Goal: Task Accomplishment & Management: Manage account settings

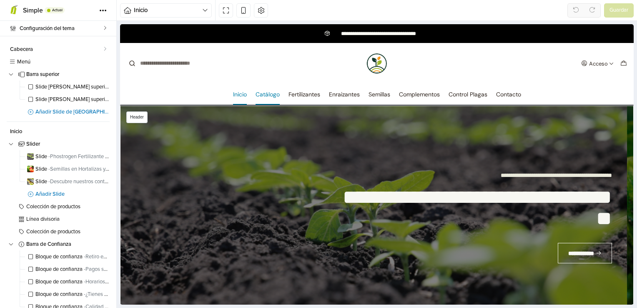
click at [268, 92] on link "Catálogo" at bounding box center [268, 94] width 24 height 21
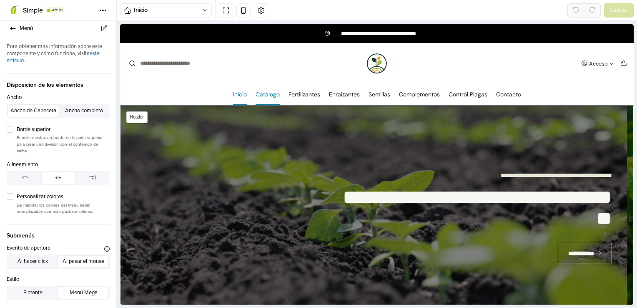
click at [268, 92] on link "Catálogo" at bounding box center [268, 94] width 24 height 21
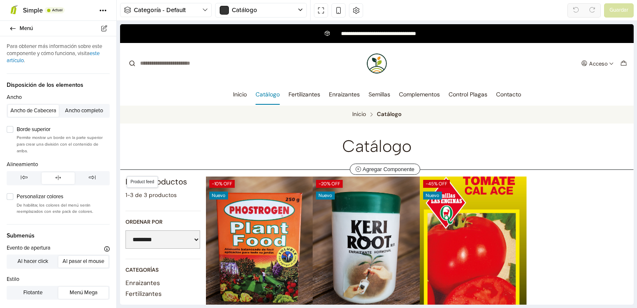
click at [164, 268] on h6 "Categorías" at bounding box center [163, 270] width 75 height 7
select select "******"
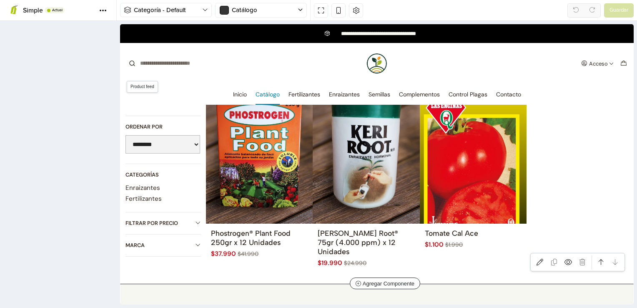
scroll to position [104, 0]
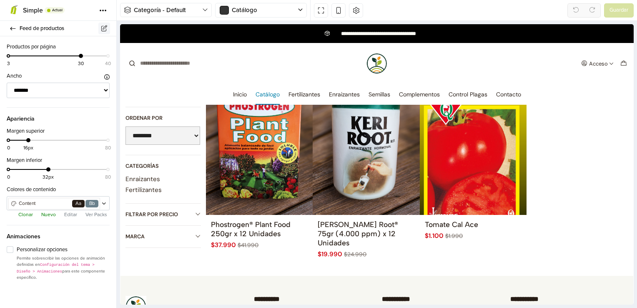
click at [103, 29] on icon at bounding box center [105, 28] width 8 height 6
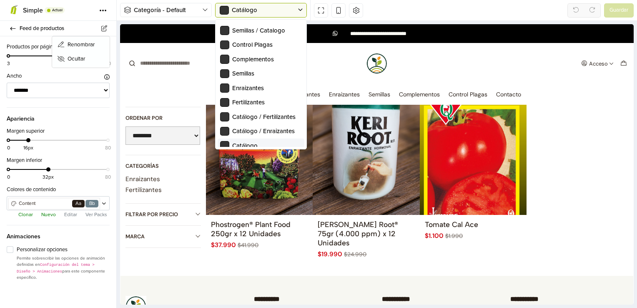
click at [296, 9] on div "Catálogo" at bounding box center [257, 10] width 82 height 14
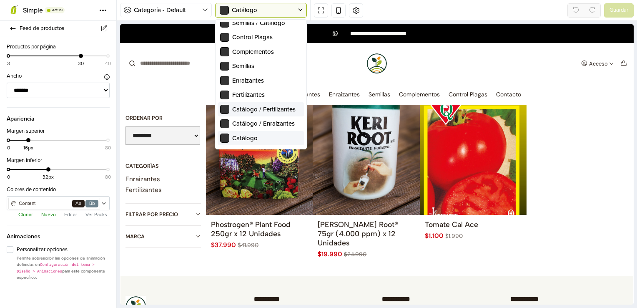
scroll to position [0, 0]
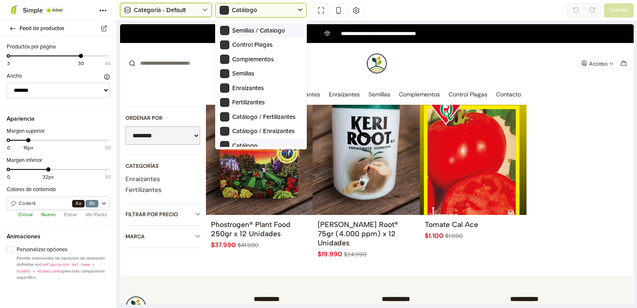
click at [204, 11] on icon "button" at bounding box center [205, 10] width 6 height 7
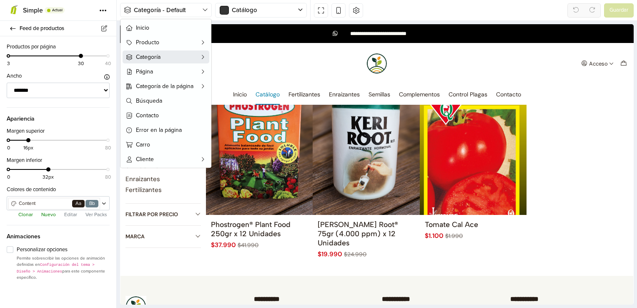
click at [198, 58] on button "Categoría" at bounding box center [166, 56] width 87 height 13
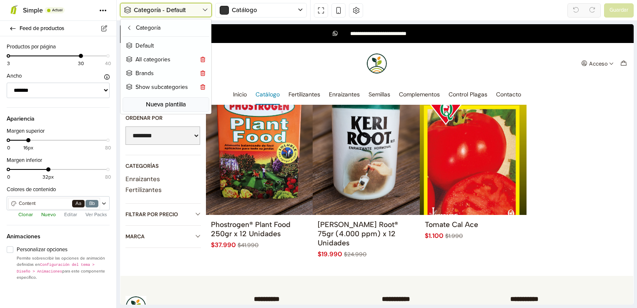
click at [208, 14] on button "Categoría - Default" at bounding box center [166, 10] width 92 height 14
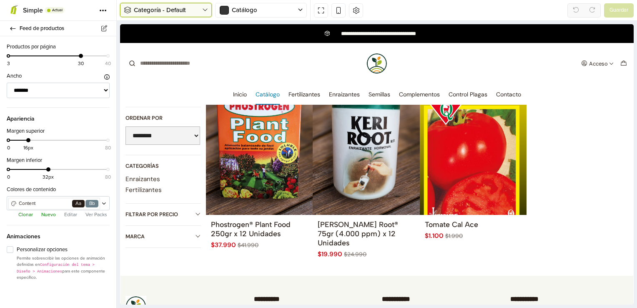
click at [208, 14] on button "Categoría - Default" at bounding box center [166, 10] width 92 height 14
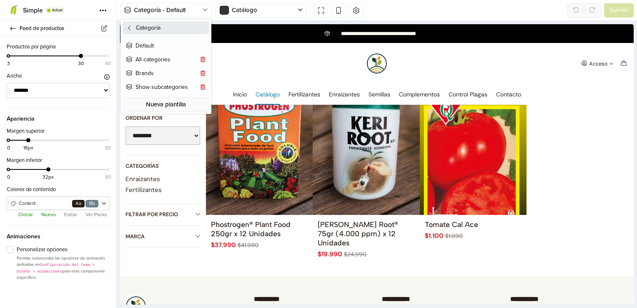
click at [148, 28] on button "Categoría" at bounding box center [166, 27] width 87 height 13
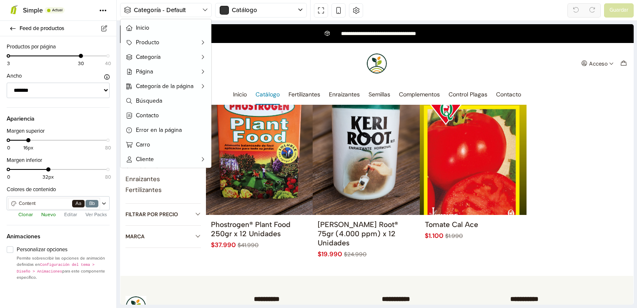
click at [537, 10] on div "Categoría - Default Inicio Producto Categoría Página Categoría de la página Bús…" at bounding box center [377, 10] width 521 height 21
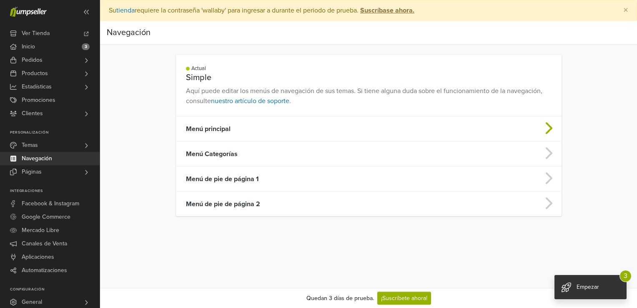
click at [551, 132] on icon at bounding box center [548, 127] width 17 height 13
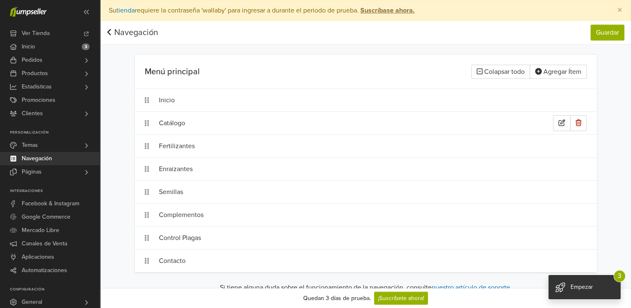
click at [181, 120] on div "Catálogo" at bounding box center [356, 123] width 394 height 16
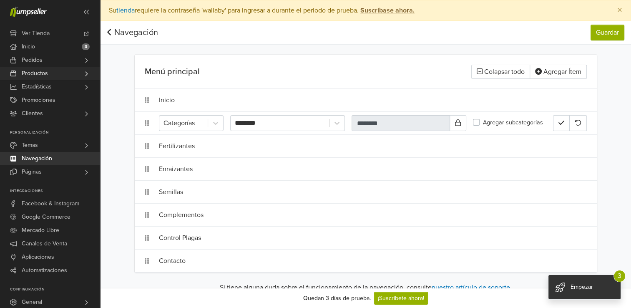
click at [75, 76] on link "Productos" at bounding box center [50, 73] width 100 height 13
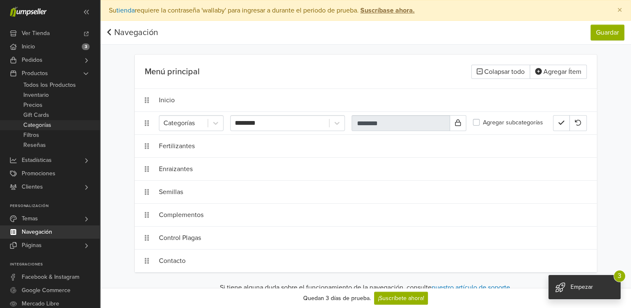
click at [51, 125] on link "Categorías" at bounding box center [50, 125] width 100 height 10
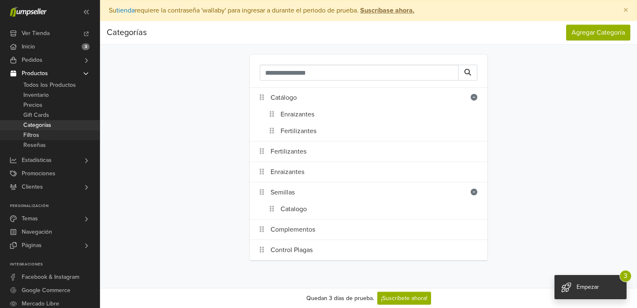
click at [64, 136] on link "Filtros" at bounding box center [50, 135] width 100 height 10
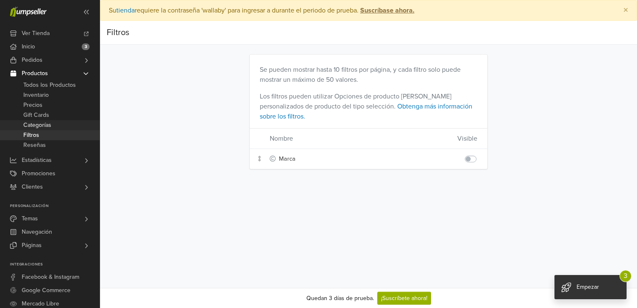
click at [65, 125] on link "Categorías" at bounding box center [50, 125] width 100 height 10
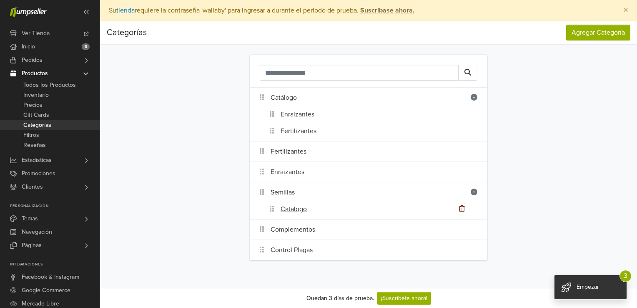
click at [462, 210] on icon at bounding box center [462, 208] width 6 height 7
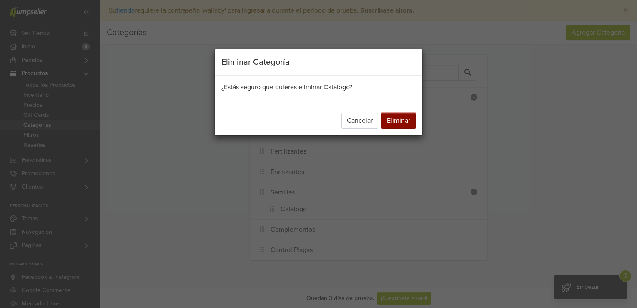
click at [405, 123] on button "Eliminar" at bounding box center [399, 121] width 34 height 16
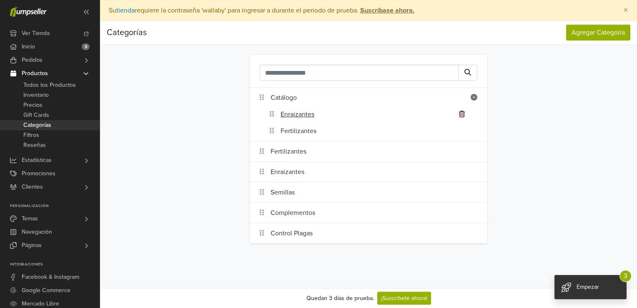
click at [462, 114] on icon at bounding box center [462, 114] width 6 height 7
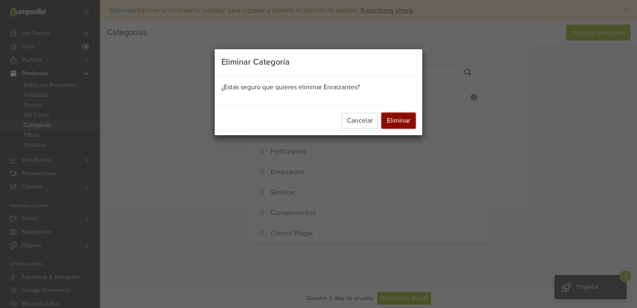
click at [402, 122] on button "Eliminar" at bounding box center [399, 121] width 34 height 16
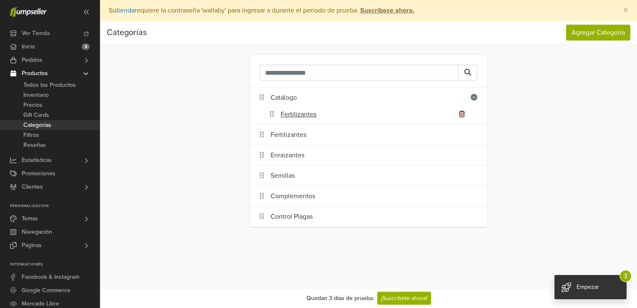
click at [463, 115] on icon at bounding box center [462, 114] width 6 height 7
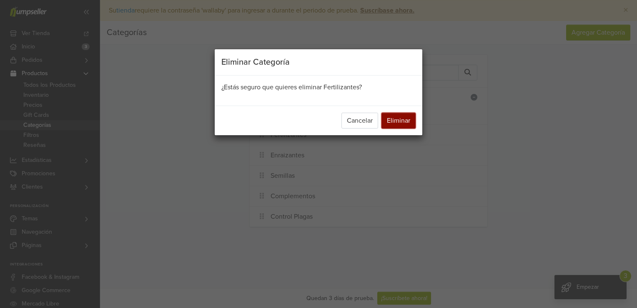
click at [410, 119] on button "Eliminar" at bounding box center [399, 121] width 34 height 16
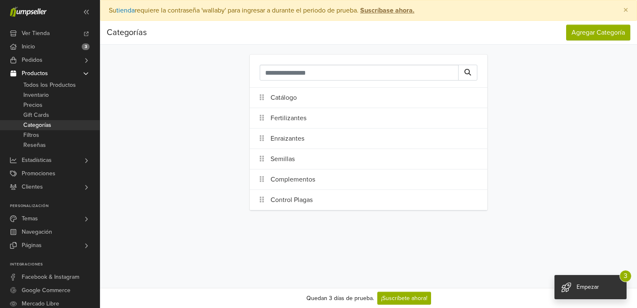
click at [532, 136] on div "Catálogo Fertilizantes Enraizantes Semillas Complementos Control Plagas" at bounding box center [369, 133] width 476 height 176
click at [86, 35] on icon at bounding box center [86, 33] width 7 height 5
click at [212, 107] on div "Catálogo Fertilizantes Enraizantes Semillas Complementos Control Plagas" at bounding box center [369, 133] width 476 height 176
click at [73, 85] on span "Todos los Productos" at bounding box center [49, 85] width 53 height 10
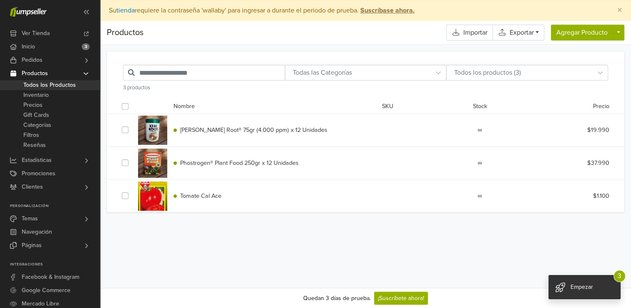
click at [231, 128] on span "[PERSON_NAME] Root® 75gr (4.000 ppm) x 12 Unidades" at bounding box center [253, 129] width 147 height 7
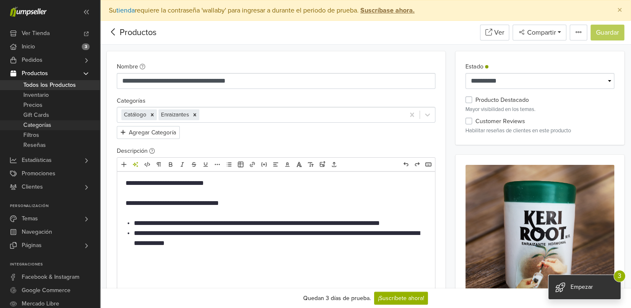
click at [60, 124] on link "Categorías" at bounding box center [50, 125] width 100 height 10
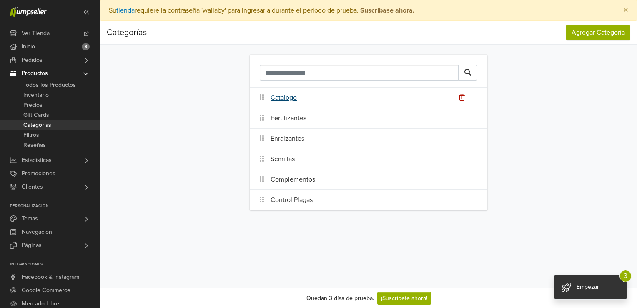
click at [287, 96] on link "Catálogo" at bounding box center [284, 98] width 26 height 10
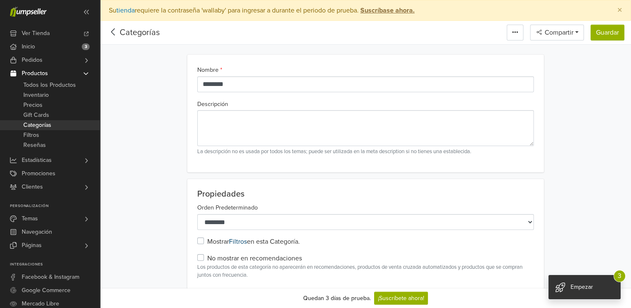
click at [240, 241] on link "Filtros" at bounding box center [238, 241] width 18 height 8
click at [62, 233] on link "Navegación" at bounding box center [50, 231] width 100 height 13
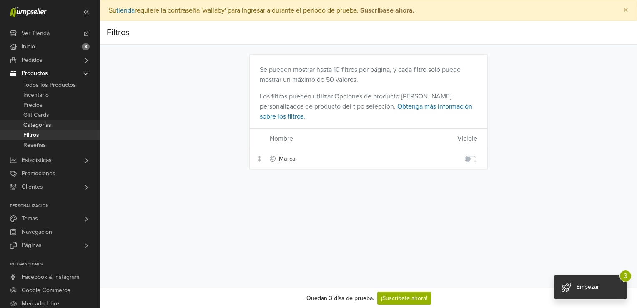
click at [65, 126] on link "Categorías" at bounding box center [50, 125] width 100 height 10
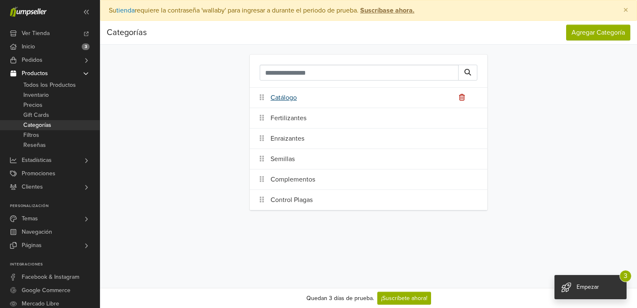
click at [281, 99] on link "Catálogo" at bounding box center [284, 98] width 26 height 10
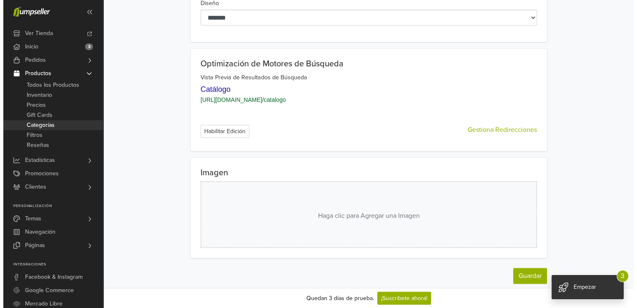
scroll to position [325, 0]
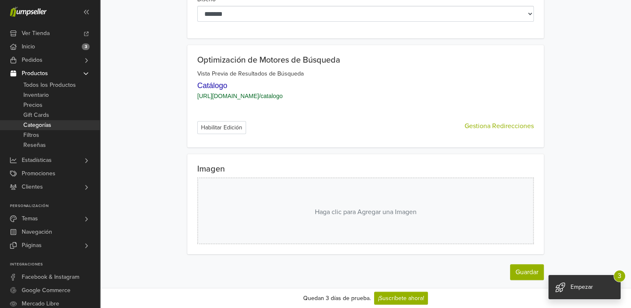
click at [525, 125] on span "Gestiona Redirecciones" at bounding box center [499, 126] width 69 height 10
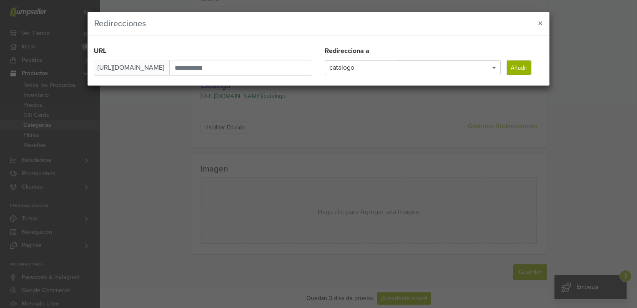
click at [494, 72] on span at bounding box center [495, 67] width 10 height 14
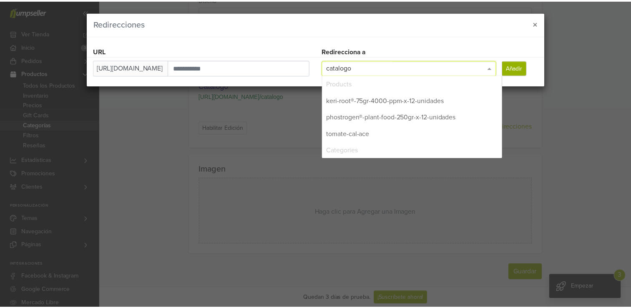
scroll to position [83, 0]
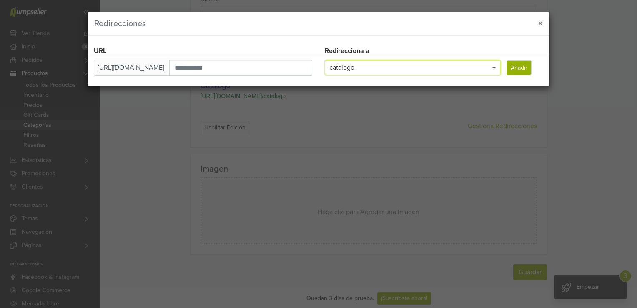
click at [494, 72] on span at bounding box center [495, 67] width 10 height 14
click at [542, 24] on span "×" at bounding box center [540, 24] width 5 height 12
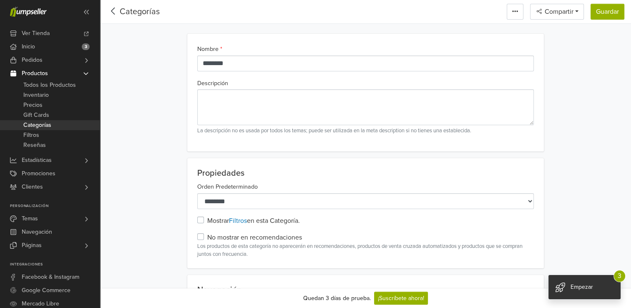
scroll to position [0, 0]
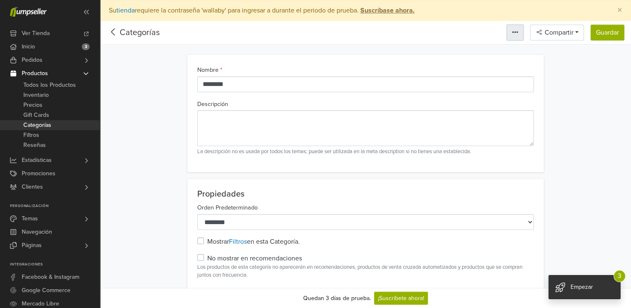
click at [515, 35] on icon at bounding box center [515, 32] width 6 height 7
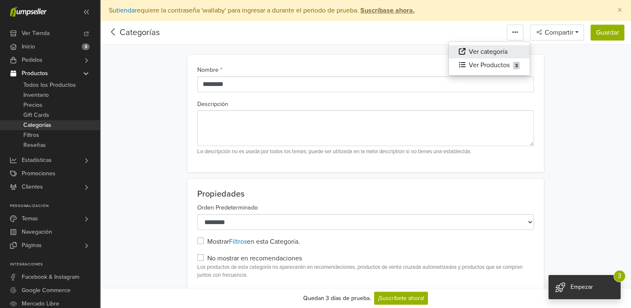
click at [497, 50] on span "Ver categoría" at bounding box center [488, 52] width 39 height 8
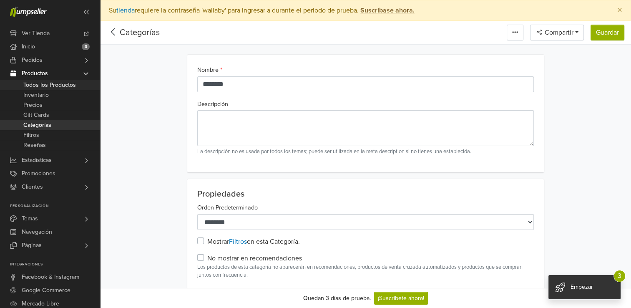
click at [69, 84] on span "Todos los Productos" at bounding box center [49, 85] width 53 height 10
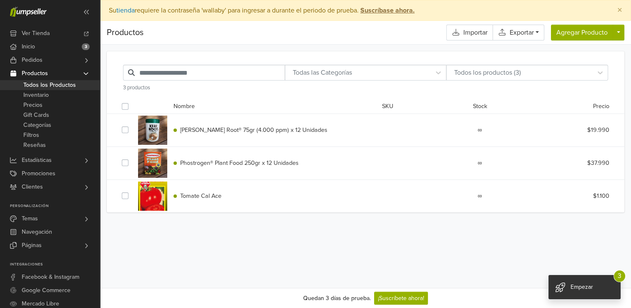
click at [231, 132] on span "[PERSON_NAME] Root® 75gr (4.000 ppm) x 12 Unidades" at bounding box center [253, 129] width 147 height 7
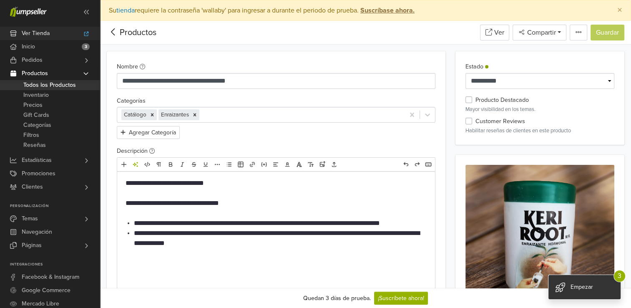
click at [43, 35] on span "Ver Tienda" at bounding box center [36, 33] width 28 height 13
click at [162, 133] on button "Agregar Categoría" at bounding box center [148, 132] width 63 height 13
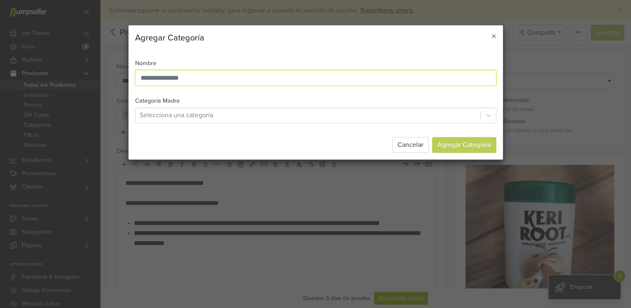
click at [210, 73] on input "text" at bounding box center [315, 78] width 361 height 16
type input "********"
click at [210, 73] on input "********" at bounding box center [315, 78] width 361 height 16
type input "**********"
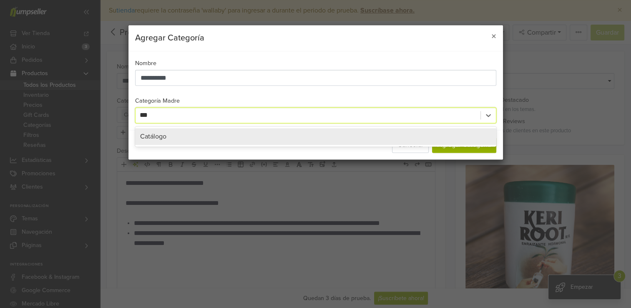
type input "****"
click at [153, 134] on span "Catálogo" at bounding box center [153, 136] width 26 height 8
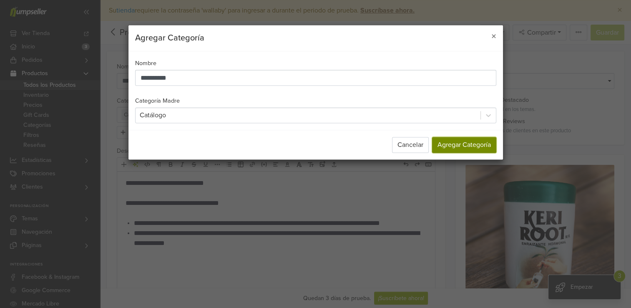
click at [458, 145] on button "Agregar Categoría" at bounding box center [464, 145] width 64 height 16
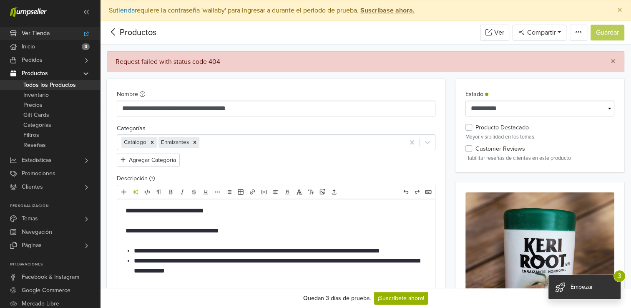
click at [87, 34] on icon at bounding box center [86, 33] width 7 height 5
click at [65, 33] on link "Ver Tienda" at bounding box center [50, 33] width 100 height 13
click at [613, 61] on span "×" at bounding box center [613, 61] width 5 height 12
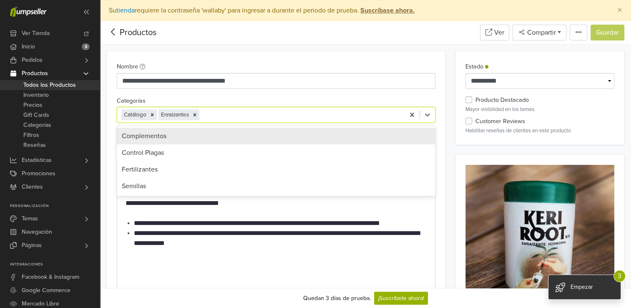
click at [219, 115] on div at bounding box center [300, 115] width 199 height 12
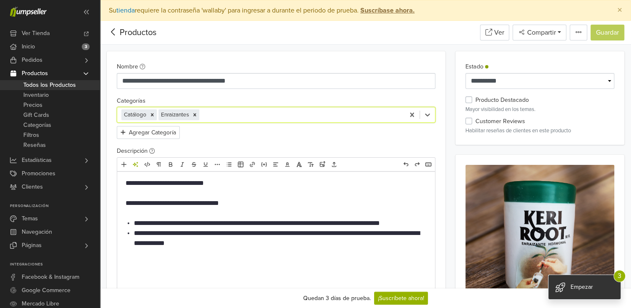
click at [219, 115] on div at bounding box center [300, 115] width 199 height 12
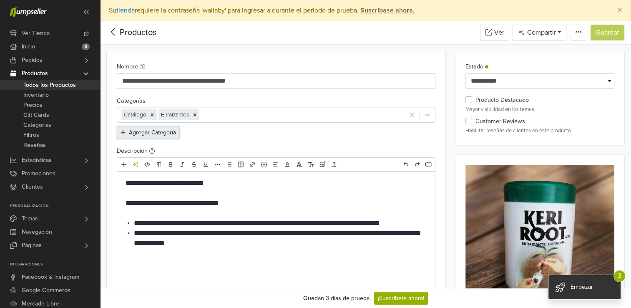
click at [166, 131] on button "Agregar Categoría" at bounding box center [148, 132] width 63 height 13
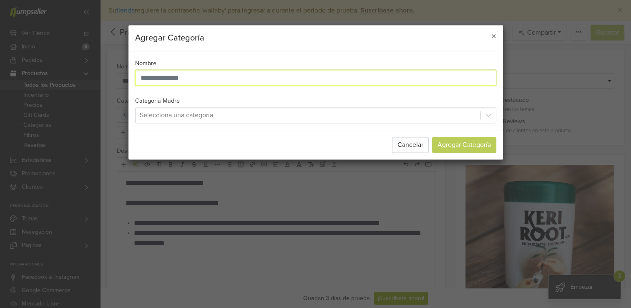
click at [210, 78] on input "text" at bounding box center [315, 78] width 361 height 16
type input "**********"
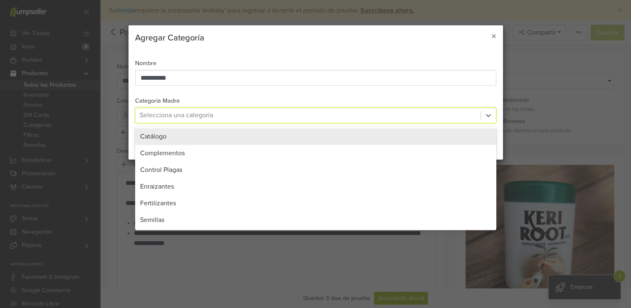
click at [228, 118] on div at bounding box center [308, 115] width 337 height 12
click at [202, 136] on div "Catálogo" at bounding box center [315, 136] width 351 height 10
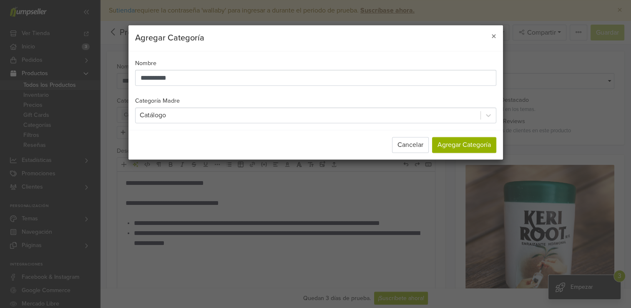
click at [245, 155] on div "Cancelar Agregar Categoría" at bounding box center [315, 145] width 375 height 30
click at [458, 145] on button "Agregar Categoría" at bounding box center [464, 145] width 64 height 16
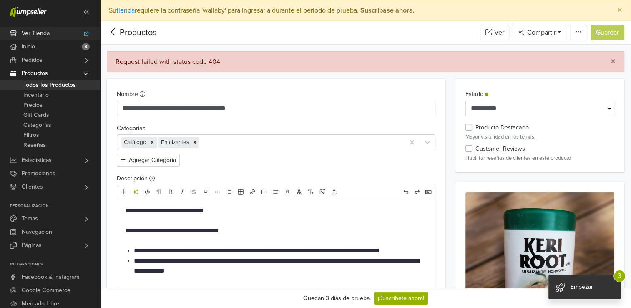
click at [77, 36] on link "Ver Tienda" at bounding box center [50, 33] width 100 height 13
click at [50, 235] on span "Navegación" at bounding box center [37, 231] width 30 height 13
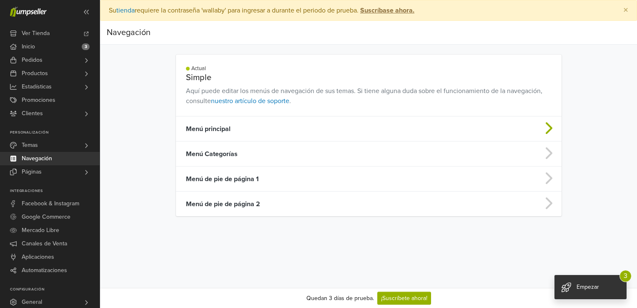
click at [546, 129] on icon at bounding box center [548, 127] width 17 height 13
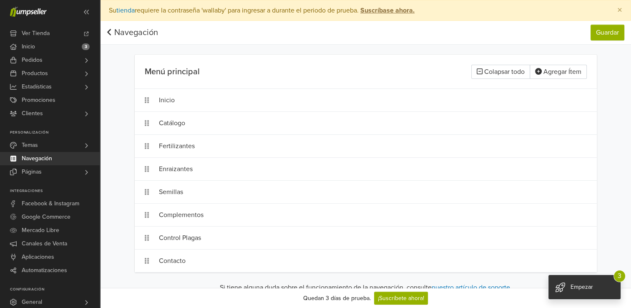
click at [140, 31] on link "Navegación" at bounding box center [132, 33] width 51 height 10
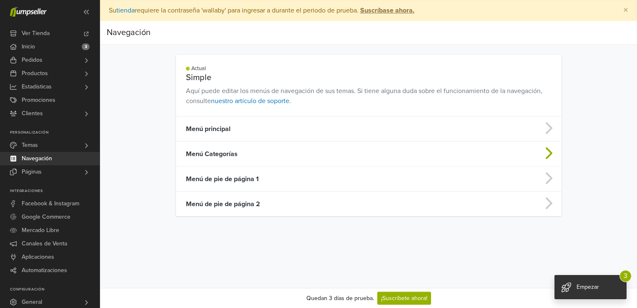
click at [525, 153] on td at bounding box center [518, 153] width 85 height 25
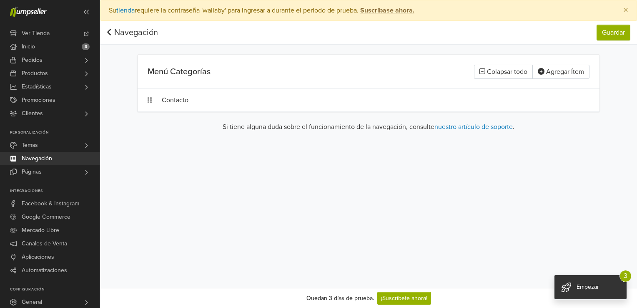
click at [50, 160] on span "Navegación" at bounding box center [37, 158] width 30 height 13
